Goal: Information Seeking & Learning: Learn about a topic

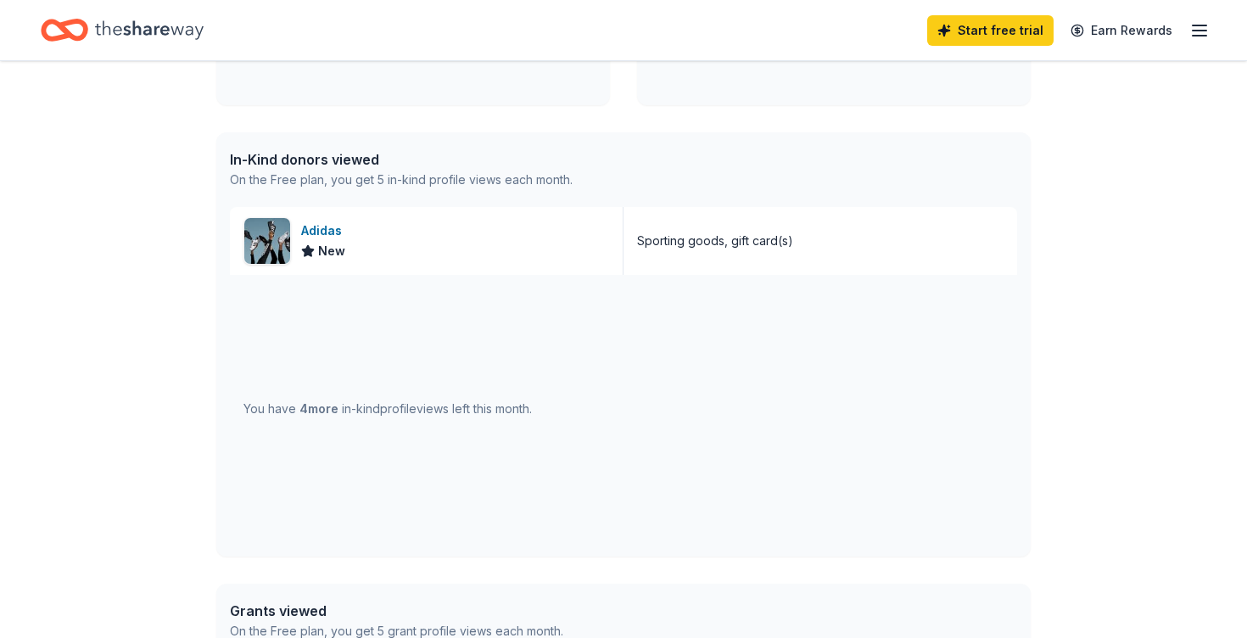
scroll to position [487, 0]
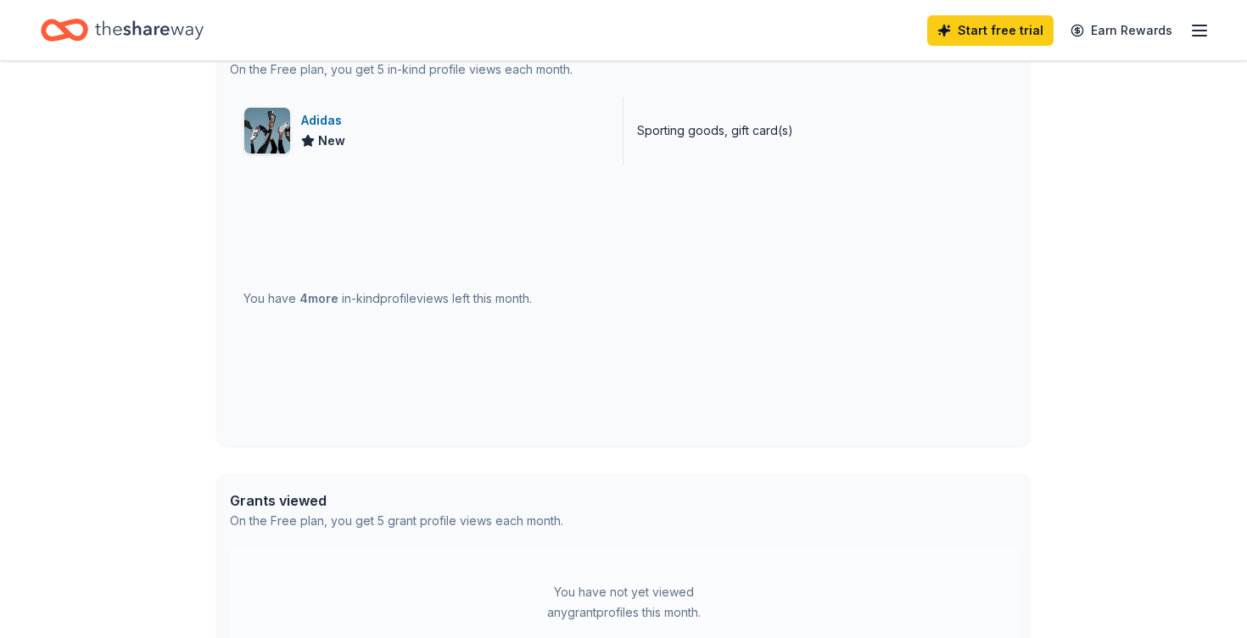
click at [322, 118] on div "Adidas" at bounding box center [325, 120] width 48 height 20
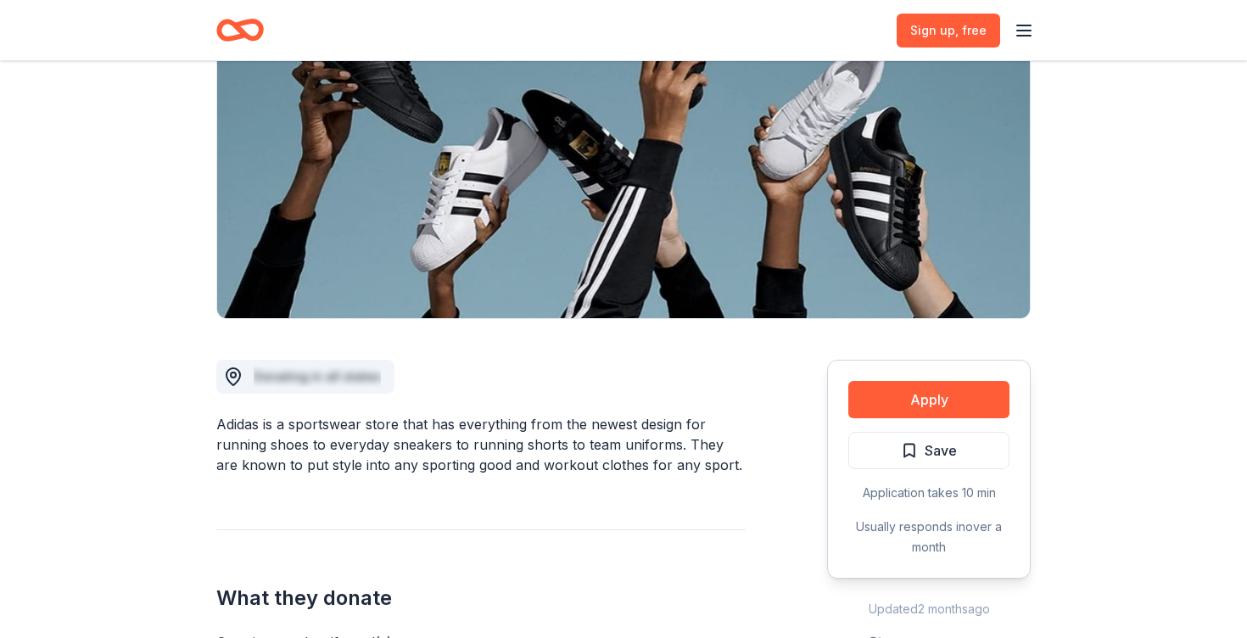
scroll to position [383, 0]
